Goal: Submit feedback/report problem

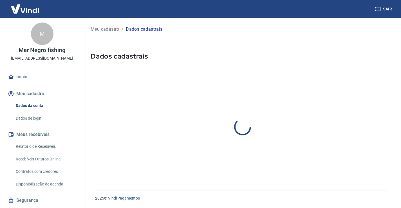
select select "SP"
select select "business"
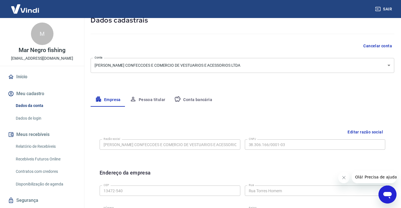
scroll to position [29, 0]
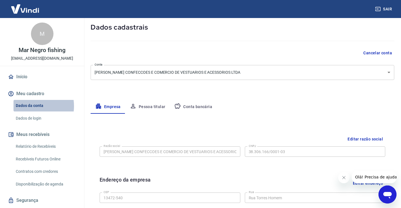
click at [30, 106] on link "Dados da conta" at bounding box center [45, 106] width 64 height 12
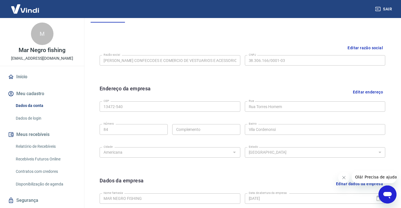
scroll to position [85, 0]
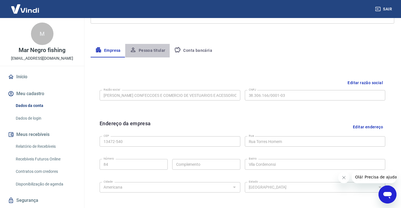
click at [157, 51] on button "Pessoa titular" at bounding box center [147, 50] width 45 height 13
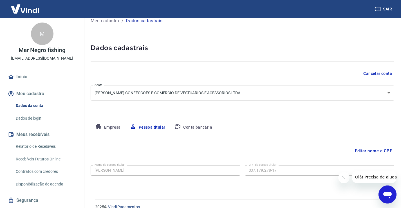
scroll to position [0, 0]
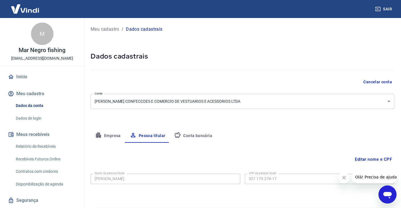
click at [108, 30] on p "Meu cadastro" at bounding box center [105, 29] width 29 height 7
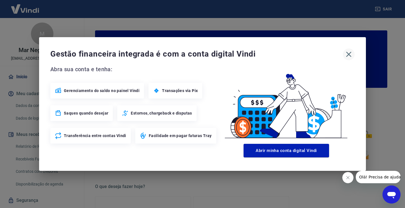
click at [347, 54] on icon "button" at bounding box center [348, 54] width 9 height 9
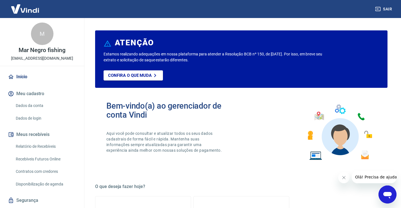
click at [31, 104] on link "Dados da conta" at bounding box center [45, 106] width 64 height 12
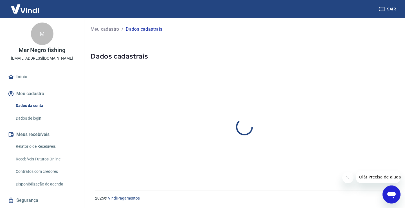
select select "SP"
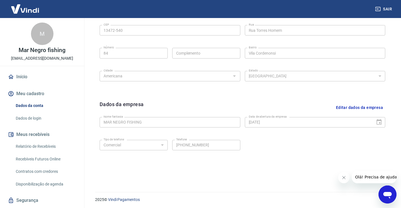
scroll to position [198, 0]
click at [339, 107] on button "Editar dados da empresa" at bounding box center [358, 106] width 51 height 14
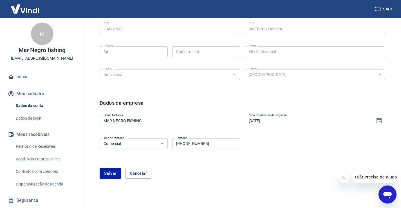
scroll to position [215, 0]
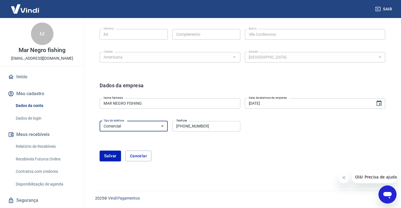
click at [147, 126] on select "Residencial Comercial" at bounding box center [134, 126] width 68 height 10
click at [100, 121] on select "Residencial Comercial" at bounding box center [134, 126] width 68 height 10
click at [162, 126] on select "Residencial Comercial" at bounding box center [134, 126] width 68 height 10
select select "business"
click at [100, 121] on select "Residencial Comercial" at bounding box center [134, 126] width 68 height 10
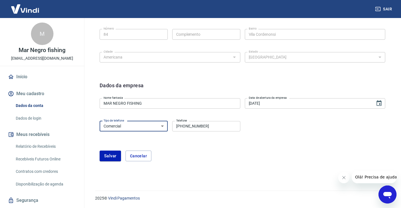
click at [233, 158] on div "[PERSON_NAME]" at bounding box center [242, 155] width 285 height 11
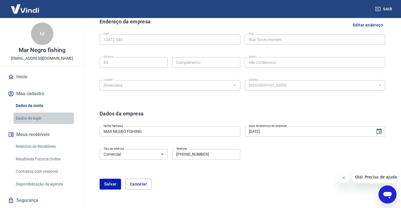
click at [41, 118] on link "Dados de login" at bounding box center [45, 118] width 64 height 12
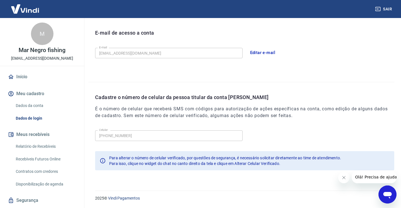
scroll to position [152, 0]
click at [382, 192] on div "Abrir janela de mensagens" at bounding box center [387, 194] width 17 height 17
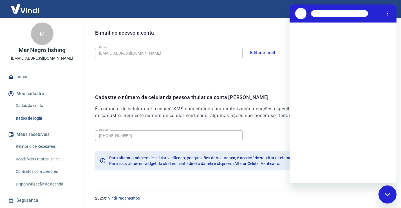
scroll to position [0, 0]
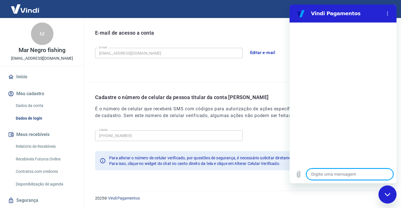
type textarea "b"
type textarea "x"
type textarea "bo"
type textarea "x"
type textarea "boa"
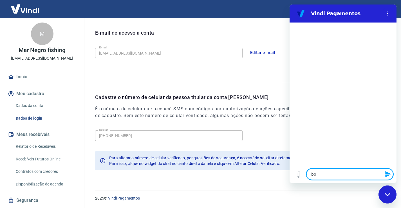
type textarea "x"
type textarea "boa"
type textarea "x"
type textarea "boa"
type textarea "x"
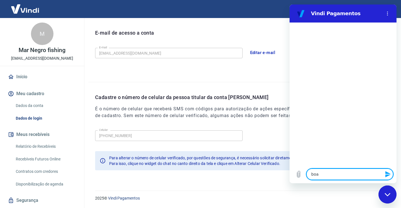
type textarea "bo"
type textarea "x"
type textarea "bom"
type textarea "x"
type textarea "bom"
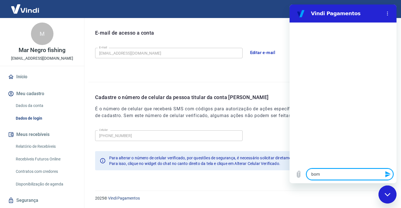
type textarea "x"
type textarea "bom d"
type textarea "x"
type textarea "bom di"
type textarea "x"
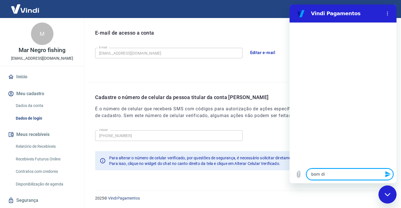
type textarea "bom dia"
type textarea "x"
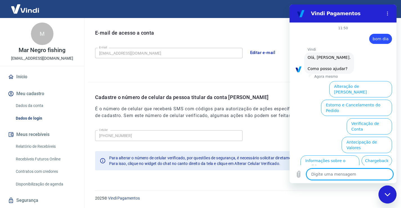
scroll to position [31, 0]
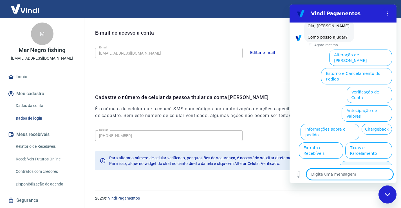
click at [367, 161] on button "Alterar celular verificado" at bounding box center [366, 169] width 52 height 16
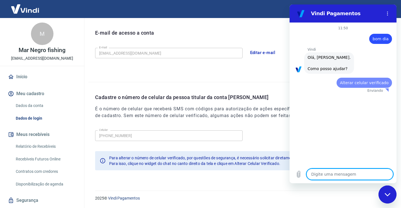
scroll to position [0, 0]
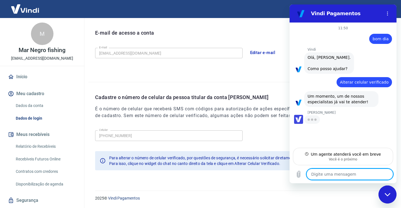
type textarea "x"
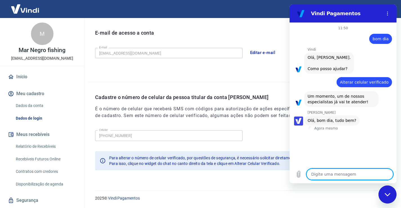
type textarea "O"
type textarea "x"
type textarea "Ol"
type textarea "x"
type textarea "[PERSON_NAME]"
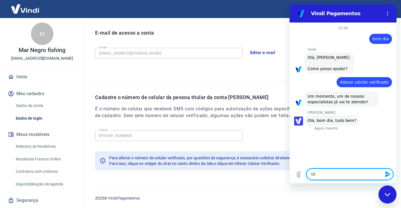
type textarea "x"
type textarea "[PERSON_NAME]"
type textarea "x"
type textarea "[PERSON_NAME]"
type textarea "x"
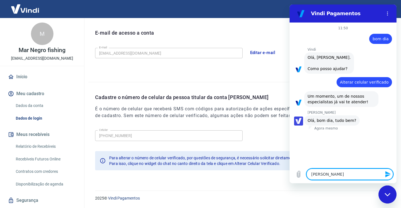
type textarea "[PERSON_NAME]"
type textarea "x"
type textarea "Ola bom"
type textarea "x"
type textarea "Ola bom"
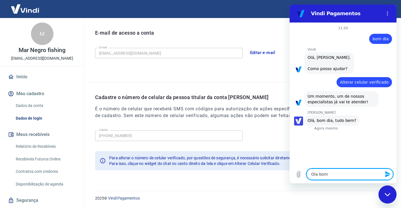
type textarea "x"
type textarea "Ola bom d"
type textarea "x"
type textarea "Ola bom di"
type textarea "x"
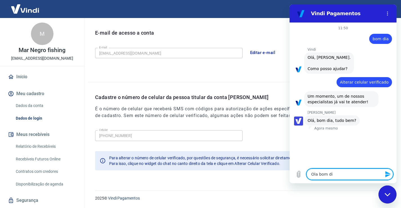
type textarea "Ola bom dia"
type textarea "x"
type textarea "Ola bom dia,"
type textarea "x"
type textarea "Ola bom dia,"
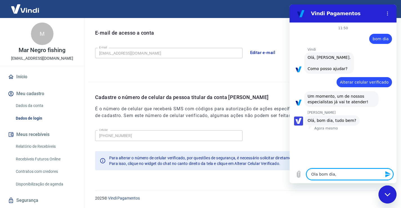
type textarea "x"
type textarea "Ola bom dia, b"
type textarea "x"
type textarea "Ola bom dia, be"
type textarea "x"
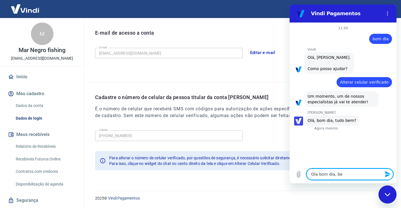
type textarea "Ola bom dia, bem"
type textarea "x"
type textarea "Ola bom dia, bem"
type textarea "x"
type textarea "Ola bom dia, bem e"
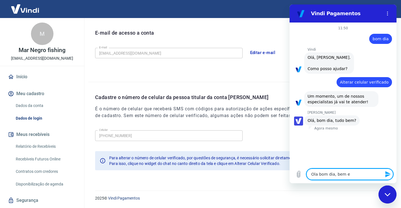
type textarea "x"
type textarea "Ola bom dia, bem e"
type textarea "x"
type textarea "Ola bom dia, bem e v"
type textarea "x"
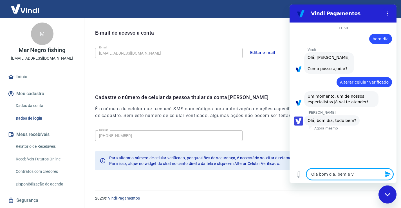
type textarea "Ola bom dia, bem e vc"
type textarea "x"
type textarea "Ola bom dia, bem e vc?"
type textarea "x"
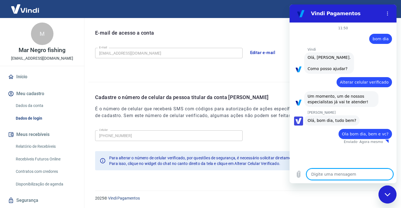
type textarea "E"
type textarea "x"
type textarea "Eu"
type textarea "x"
type textarea "Eu"
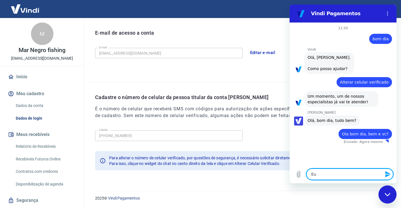
type textarea "x"
type textarea "Eu t"
type textarea "x"
type textarea "Eu tr"
type textarea "x"
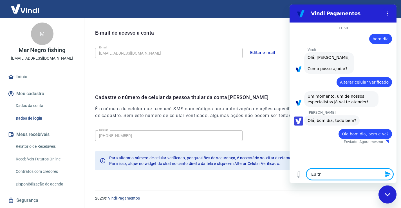
type textarea "Eu tro"
type textarea "x"
type textarea "Eu troq"
type textarea "x"
type textarea "Eu troqu"
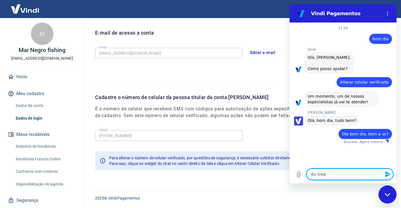
type textarea "x"
type textarea "Eu troque"
type textarea "x"
type textarea "Eu troquei"
type textarea "x"
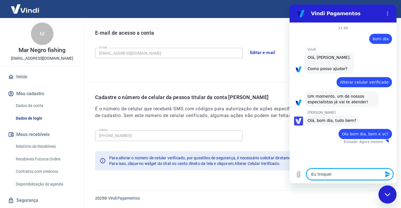
type textarea "Eu troquei"
type textarea "x"
type textarea "Eu troquei d"
type textarea "x"
type textarea "Eu troquei de"
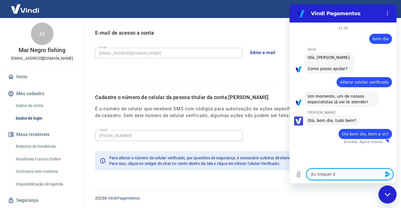
type textarea "x"
type textarea "Eu troquei de"
type textarea "x"
type textarea "Eu troquei de n"
type textarea "x"
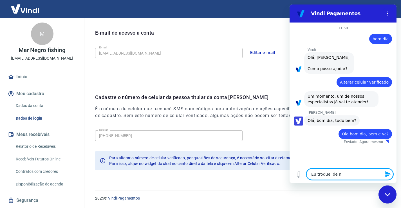
type textarea "Eu troquei de nu"
type textarea "x"
type textarea "Eu troquei de num"
type textarea "x"
type textarea "Eu troquei de nume"
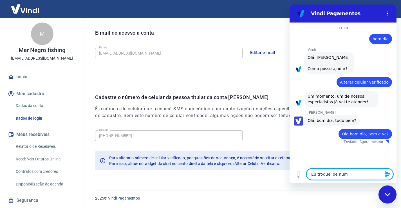
type textarea "x"
type textarea "Eu troquei de numer"
type textarea "x"
type textarea "Eu troquei de numero"
type textarea "x"
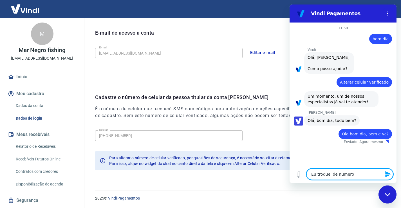
type textarea "Eu troquei de numer"
type textarea "x"
type textarea "Eu troquei de nume"
type textarea "x"
type textarea "Eu troquei de num"
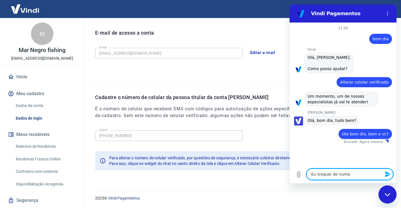
type textarea "x"
type textarea "Eu troquei de nu"
type textarea "x"
type textarea "Eu troquei de n"
type textarea "x"
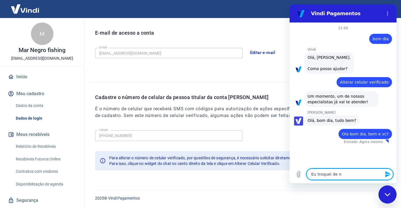
type textarea "Eu troquei de"
type textarea "x"
type textarea "Eu troquei de"
type textarea "x"
type textarea "Eu troquei d"
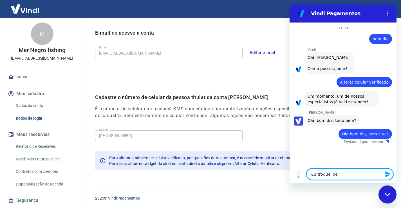
type textarea "x"
type textarea "Eu troquei"
type textarea "x"
type textarea "Eu troquei"
type textarea "x"
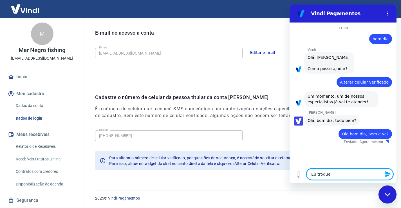
type textarea "Eu troque"
type textarea "x"
type textarea "Eu troqu"
type textarea "x"
type textarea "Eu troq"
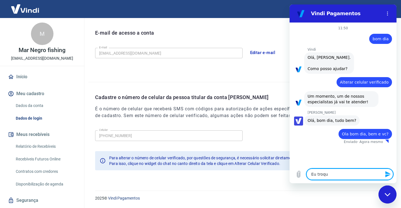
type textarea "x"
type textarea "Eu tro"
type textarea "x"
type textarea "Eu tr"
type textarea "x"
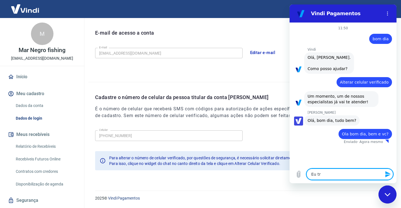
type textarea "Eu t"
type textarea "x"
type textarea "Eu"
type textarea "x"
type textarea "Eu"
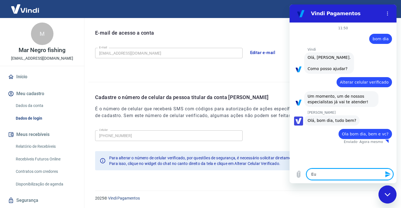
type textarea "x"
type textarea "E"
type textarea "x"
type textarea "E"
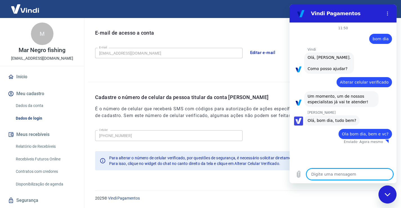
type textarea "x"
type textarea "Eu"
type textarea "x"
type textarea "Eu"
type textarea "x"
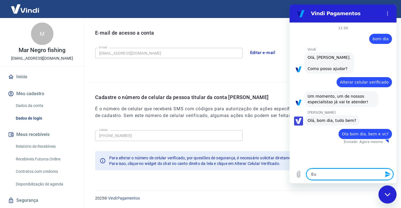
type textarea "Eu p"
type textarea "x"
type textarea "Eu pr"
type textarea "x"
type textarea "Eu pre"
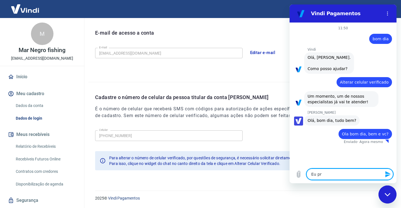
type textarea "x"
type textarea "Eu prec"
type textarea "x"
type textarea "Eu preci"
type textarea "x"
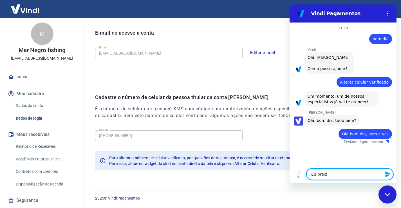
type textarea "Eu precis"
type textarea "x"
type textarea "Eu preciso"
type textarea "x"
type textarea "Eu preciso"
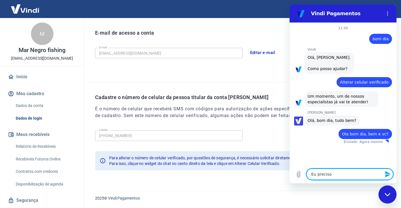
type textarea "x"
type textarea "Eu preciso a"
type textarea "x"
type textarea "Eu preciso al"
type textarea "x"
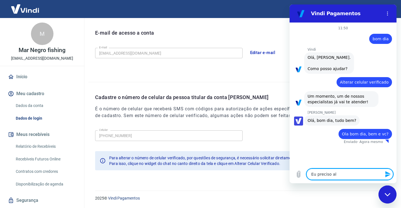
type textarea "Eu preciso alt"
type textarea "x"
type textarea "Eu preciso alte"
type textarea "x"
type textarea "Eu preciso alter"
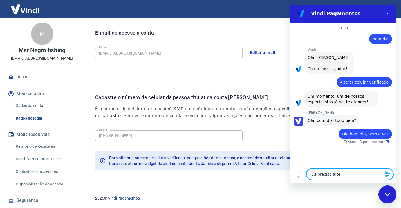
type textarea "x"
type textarea "Eu preciso altera"
type textarea "x"
type textarea "Eu preciso alterar"
type textarea "x"
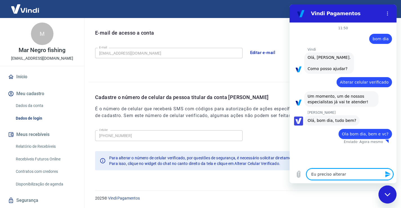
type textarea "Eu preciso alterar"
type textarea "x"
type textarea "Eu preciso alterar o"
type textarea "x"
type textarea "Eu preciso alterar o"
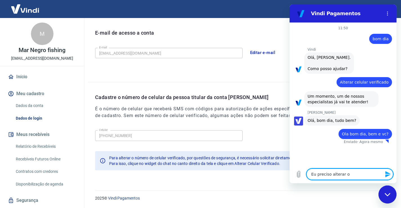
type textarea "x"
type textarea "Eu preciso alterar o c"
type textarea "x"
type textarea "Eu preciso alterar o ce"
type textarea "x"
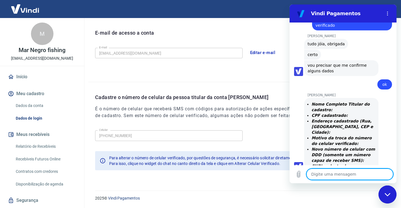
scroll to position [126, 0]
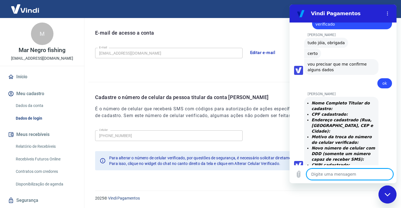
click at [36, 105] on link "Dados da conta" at bounding box center [45, 106] width 64 height 12
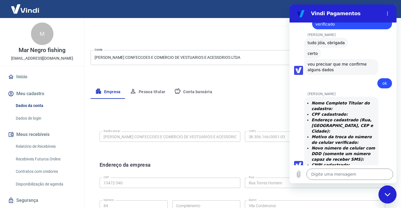
scroll to position [56, 0]
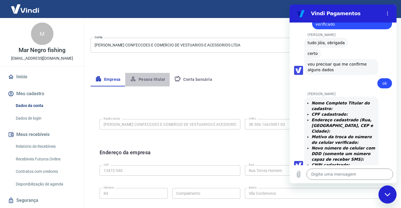
click at [162, 80] on button "Pessoa titular" at bounding box center [147, 79] width 45 height 13
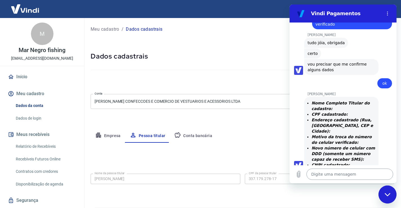
click at [321, 172] on textarea at bounding box center [349, 173] width 87 height 11
click at [107, 136] on button "Empresa" at bounding box center [108, 135] width 35 height 13
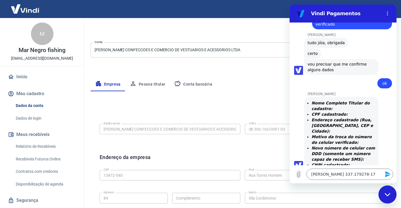
scroll to position [56, 0]
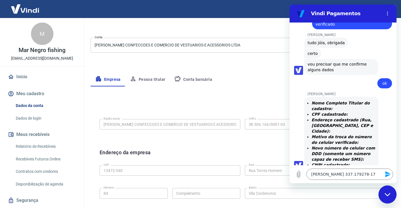
click at [91, 73] on button "Empresa" at bounding box center [108, 79] width 35 height 13
click at [375, 175] on textarea "[PERSON_NAME] 337.179278-17" at bounding box center [349, 173] width 87 height 11
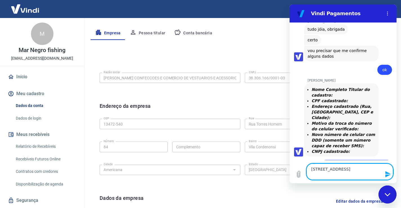
scroll to position [112, 0]
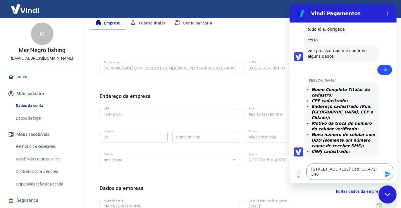
click at [387, 173] on icon "Enviar mensagem" at bounding box center [387, 174] width 5 height 6
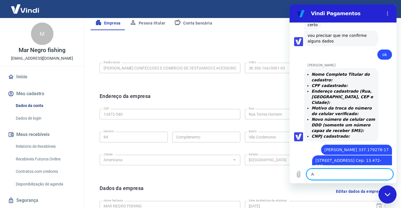
scroll to position [156, 0]
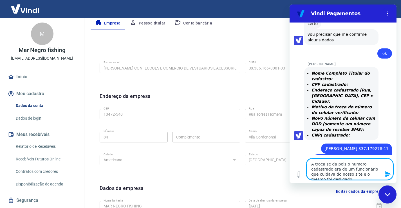
click at [378, 174] on textarea "A troca se da pois o numero cadastrado era de um funcionário que cuidava do nos…" at bounding box center [349, 168] width 87 height 21
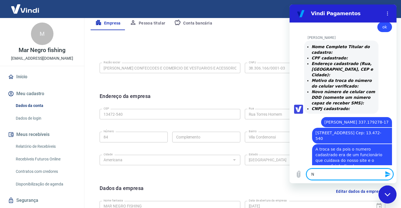
scroll to position [183, 0]
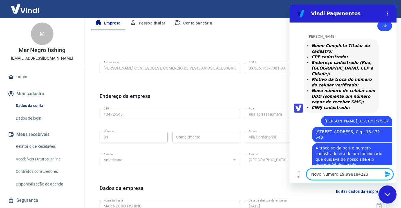
click at [385, 174] on icon "Enviar mensagem" at bounding box center [387, 174] width 7 height 7
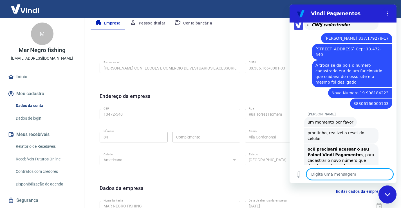
scroll to position [267, 0]
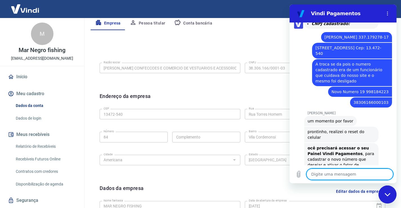
click at [337, 173] on textarea at bounding box center [349, 173] width 87 height 11
click at [387, 13] on circle "Menu de opções" at bounding box center [387, 13] width 1 height 1
click at [242, 47] on div "Editar razão social Razão social [PERSON_NAME] CONFECCOES E COMERCIO DE VESTUAR…" at bounding box center [242, 67] width 294 height 42
click at [32, 10] on img at bounding box center [25, 8] width 37 height 17
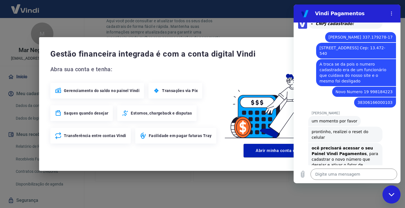
click at [254, 27] on div "Gestão financeira integrada é com a conta digital Vindi Abra sua conta e tenha:…" at bounding box center [202, 104] width 405 height 208
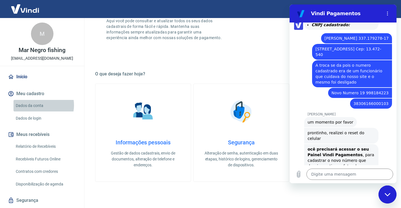
click at [37, 105] on link "Dados da conta" at bounding box center [45, 106] width 64 height 12
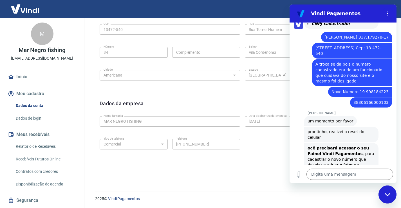
scroll to position [198, 0]
click at [275, 10] on div "Sair" at bounding box center [200, 9] width 401 height 18
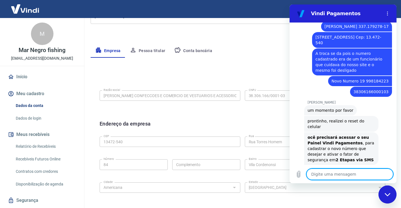
scroll to position [57, 0]
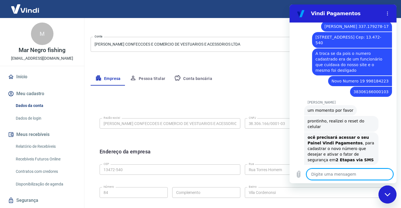
click at [190, 77] on button "Conta bancária" at bounding box center [193, 78] width 47 height 13
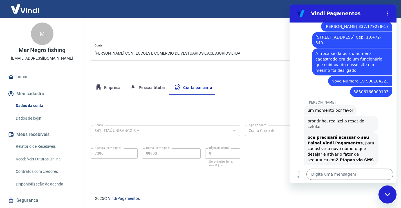
scroll to position [48, 0]
click at [159, 91] on button "Pessoa titular" at bounding box center [147, 87] width 45 height 13
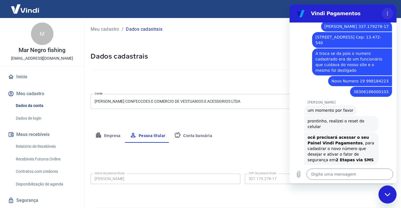
click at [388, 14] on icon "Menu de opções" at bounding box center [387, 13] width 4 height 4
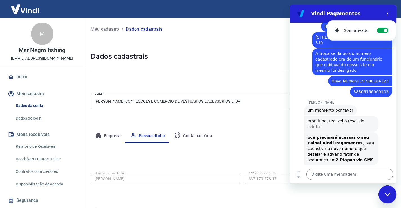
click at [231, 59] on h5 "Dados cadastrais" at bounding box center [242, 56] width 303 height 9
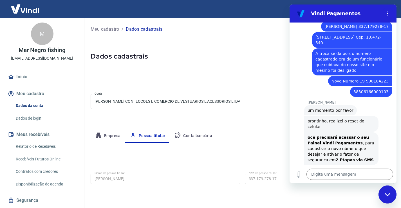
click at [304, 12] on figure at bounding box center [300, 13] width 11 height 11
click at [306, 7] on section "Vindi Pagamentos" at bounding box center [342, 13] width 107 height 18
click at [304, 3] on div "Sair" at bounding box center [200, 9] width 401 height 18
click at [235, 142] on div "Empresa Pessoa titular Conta bancária" at bounding box center [242, 135] width 303 height 13
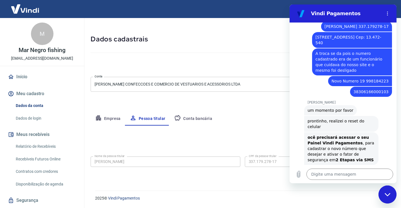
click at [302, 11] on figure at bounding box center [300, 13] width 11 height 11
click at [251, 49] on div at bounding box center [242, 52] width 303 height 16
click at [264, 172] on form "Nome da pessoa titular [PERSON_NAME] Nome da pessoa titular CPF da pessoa titul…" at bounding box center [242, 165] width 303 height 23
click at [42, 119] on link "Dados de login" at bounding box center [45, 118] width 64 height 12
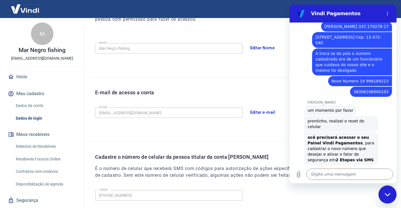
scroll to position [152, 0]
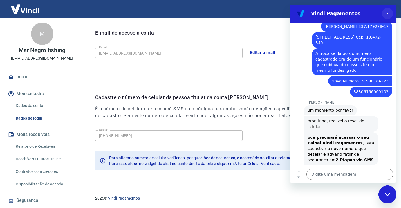
click at [389, 11] on button "Menu de opções" at bounding box center [387, 13] width 11 height 11
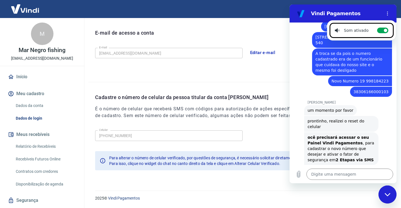
click at [245, 71] on div "E-mail de acesso a conta E-mail [EMAIL_ADDRESS][DOMAIN_NAME] E-mail Editar e-ma…" at bounding box center [241, 50] width 306 height 64
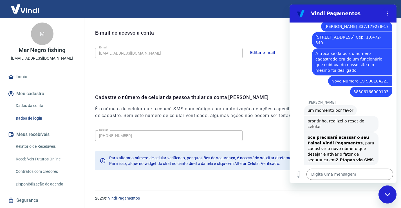
click at [389, 195] on icon "Fechar janela de mensagens" at bounding box center [387, 195] width 6 height 4
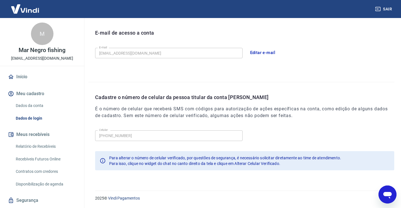
click at [386, 197] on icon "Abrir janela de mensagens" at bounding box center [387, 194] width 10 height 10
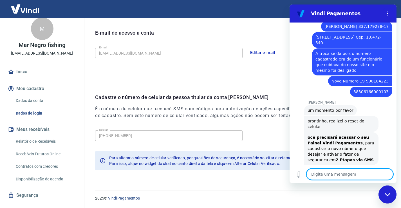
scroll to position [0, 0]
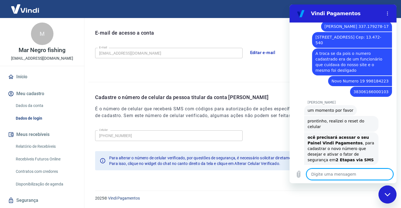
click at [35, 107] on link "Dados da conta" at bounding box center [45, 106] width 64 height 12
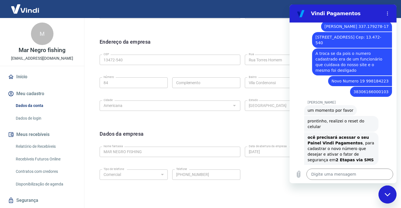
scroll to position [197, 0]
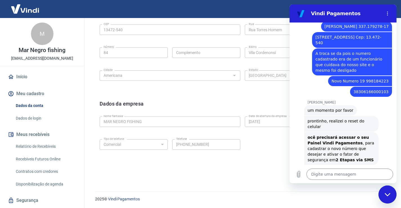
click at [387, 195] on icon "Fechar janela de mensagens" at bounding box center [387, 194] width 6 height 3
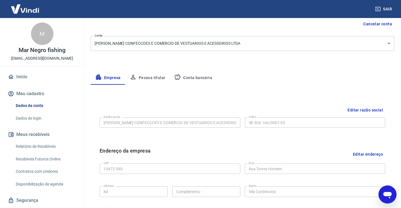
scroll to position [57, 0]
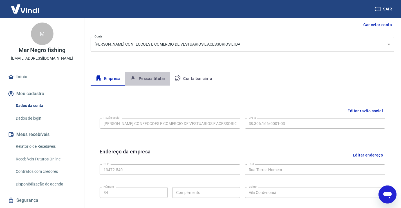
click at [164, 78] on button "Pessoa titular" at bounding box center [147, 78] width 45 height 13
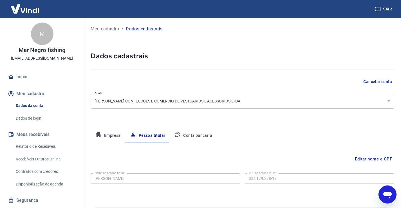
scroll to position [0, 0]
click at [29, 118] on link "Dados de login" at bounding box center [45, 118] width 64 height 12
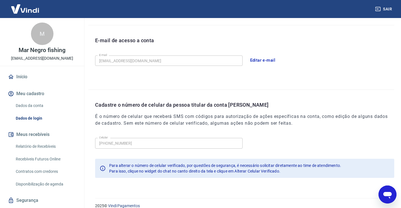
scroll to position [152, 0]
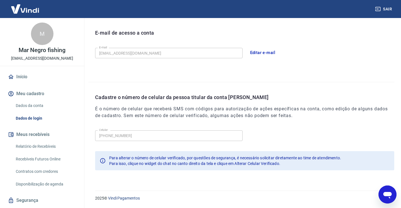
click at [236, 98] on p "Cadastre o número de celular da pessoa titular da conta [PERSON_NAME]" at bounding box center [244, 97] width 299 height 8
click at [386, 195] on icon "Abrir janela de mensagens" at bounding box center [387, 195] width 8 height 7
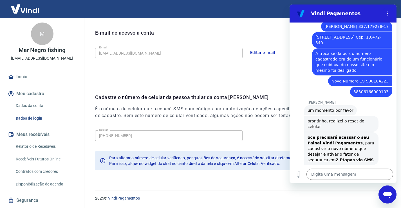
scroll to position [0, 0]
click at [331, 174] on textarea at bounding box center [349, 173] width 87 height 11
click at [300, 174] on icon "Carregar arquivo" at bounding box center [298, 174] width 3 height 6
click at [387, 198] on div "Fechar janela de mensagens" at bounding box center [387, 194] width 17 height 17
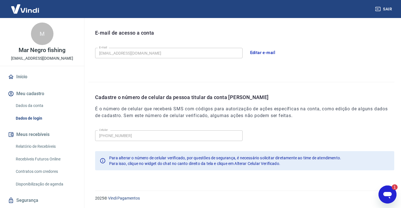
click at [385, 193] on icon "Abrir janela de mensagens, 1 mensagem não lida" at bounding box center [387, 195] width 8 height 7
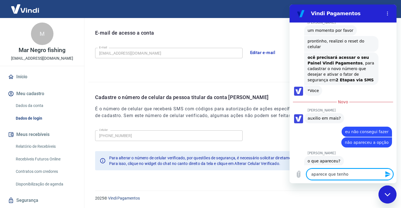
scroll to position [359, 0]
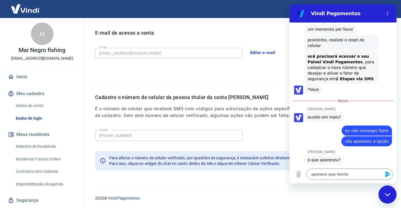
click at [385, 197] on div "Fechar janela de mensagens" at bounding box center [387, 194] width 17 height 17
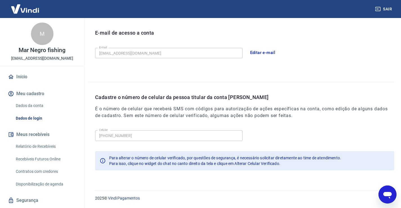
click at [389, 198] on icon "Abrir janela de mensagens" at bounding box center [387, 195] width 8 height 7
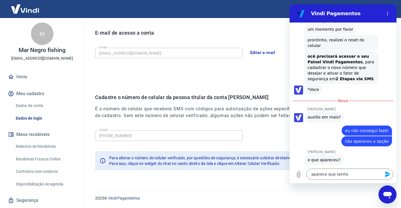
scroll to position [342, 0]
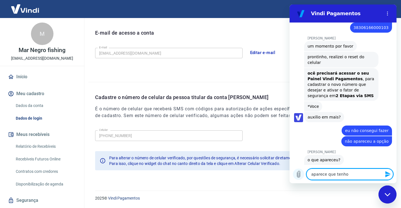
click at [297, 174] on icon "Carregar arquivo" at bounding box center [298, 174] width 3 height 6
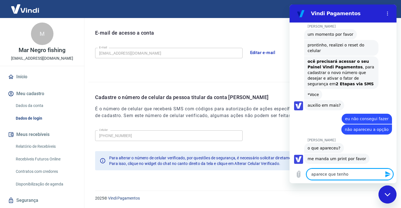
scroll to position [358, 0]
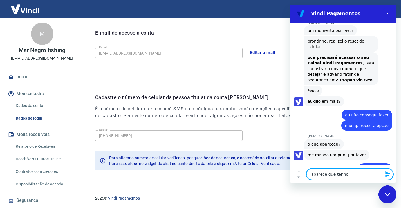
click at [346, 173] on textarea "aparece que tenho" at bounding box center [349, 173] width 87 height 11
click at [19, 6] on img at bounding box center [25, 8] width 37 height 17
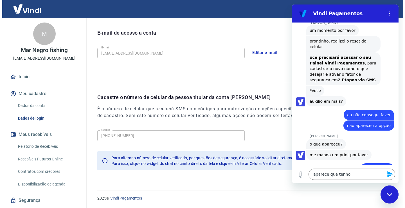
scroll to position [300, 0]
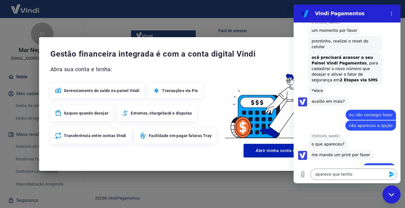
click at [304, 15] on figure at bounding box center [304, 13] width 11 height 11
click at [396, 196] on div "Fechar janela de mensagens" at bounding box center [391, 194] width 17 height 17
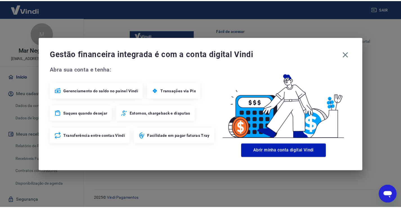
scroll to position [359, 0]
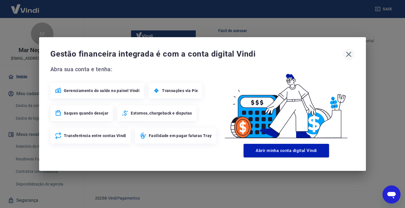
click at [349, 55] on icon "button" at bounding box center [348, 54] width 9 height 9
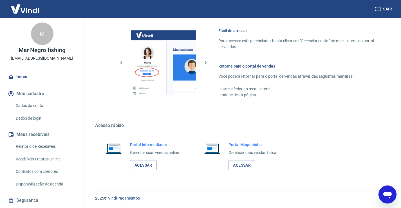
click at [30, 10] on img at bounding box center [25, 8] width 37 height 17
click at [24, 6] on img at bounding box center [25, 8] width 37 height 17
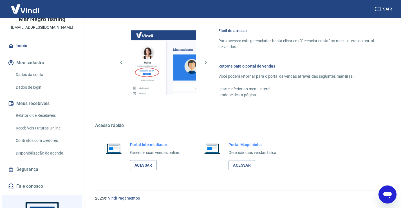
scroll to position [84, 0]
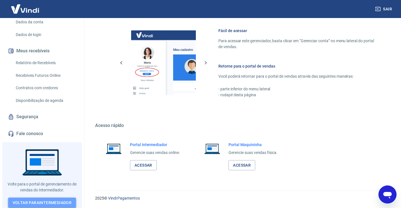
click at [54, 199] on link "Voltar para Intermediador" at bounding box center [42, 202] width 68 height 10
